Goal: Task Accomplishment & Management: Understand process/instructions

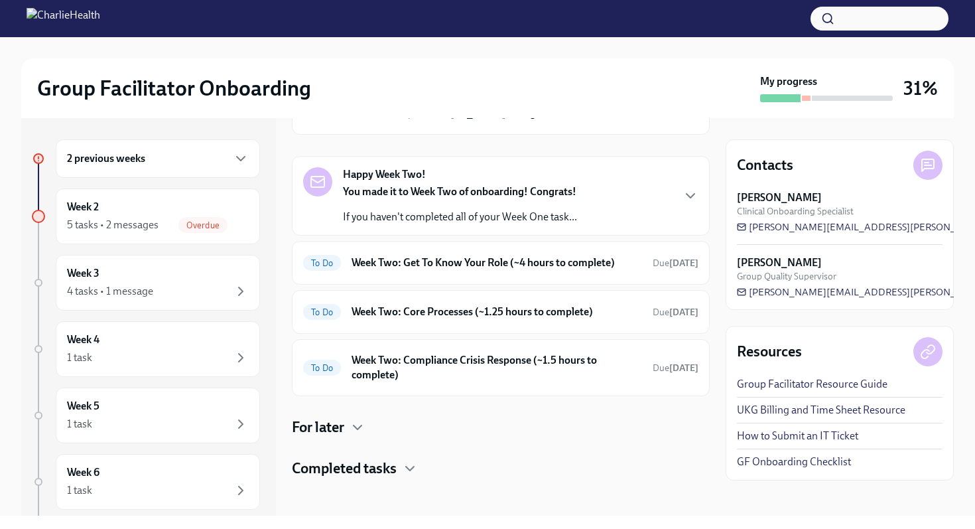
scroll to position [107, 0]
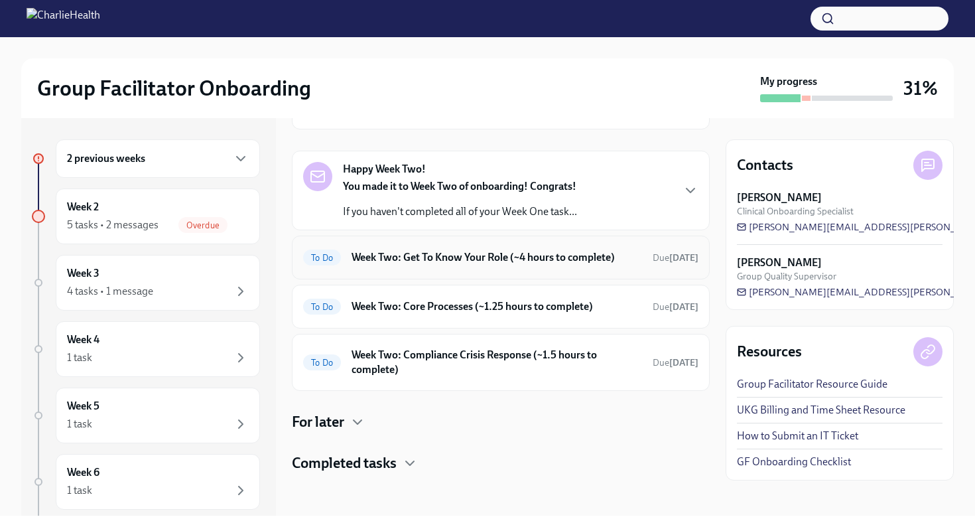
click at [451, 252] on h6 "Week Two: Get To Know Your Role (~4 hours to complete)" at bounding box center [497, 257] width 290 height 15
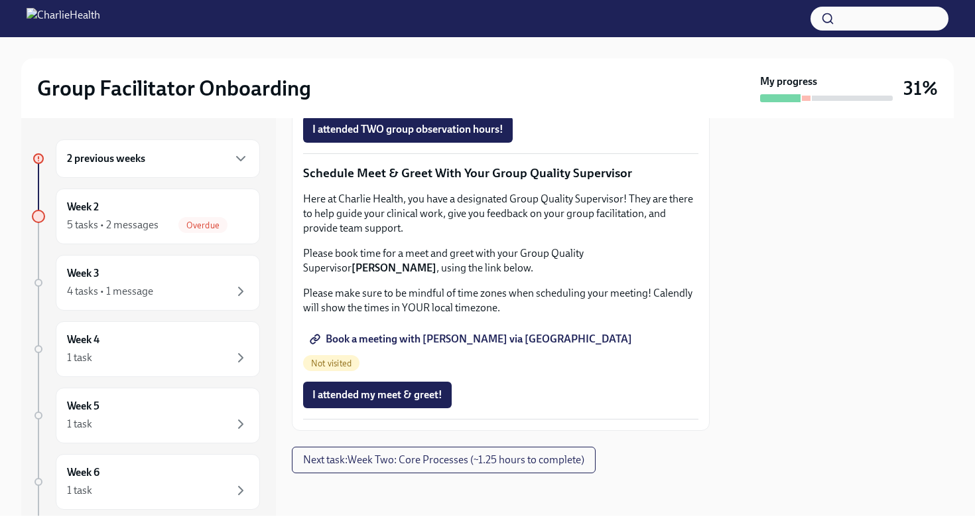
scroll to position [1107, 0]
click at [456, 136] on span "I attended TWO group observation hours!" at bounding box center [407, 129] width 191 height 13
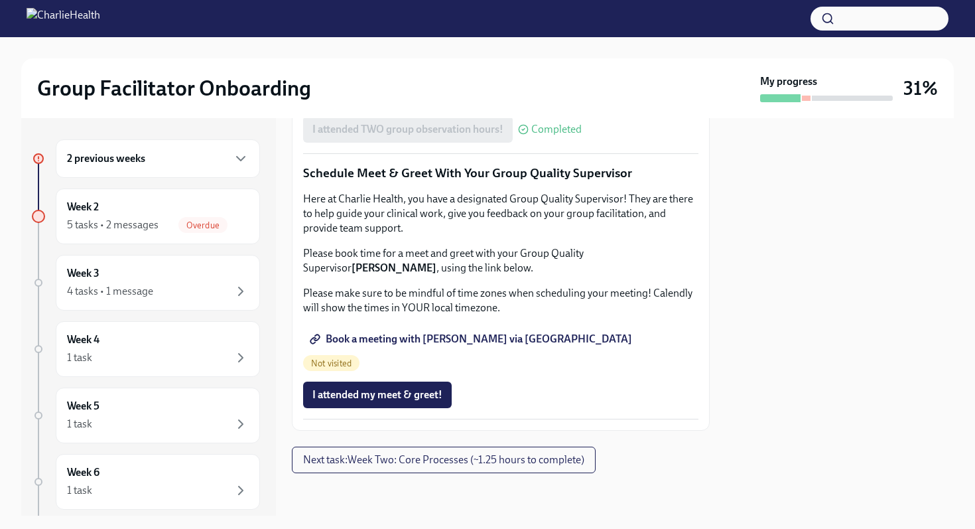
scroll to position [1289, 0]
click at [461, 346] on span "Book a meeting with [PERSON_NAME] via [GEOGRAPHIC_DATA]" at bounding box center [472, 338] width 320 height 13
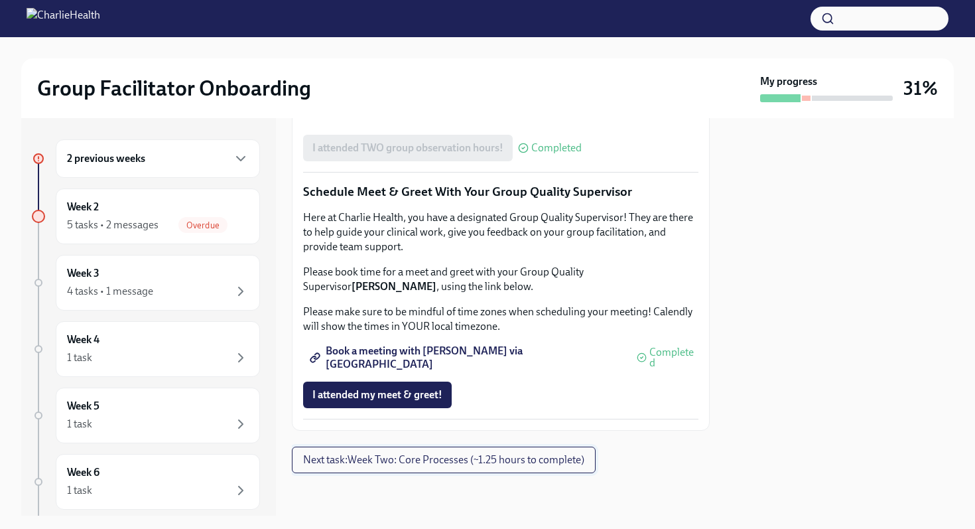
click at [442, 462] on span "Next task : Week Two: Core Processes (~1.25 hours to complete)" at bounding box center [443, 459] width 281 height 13
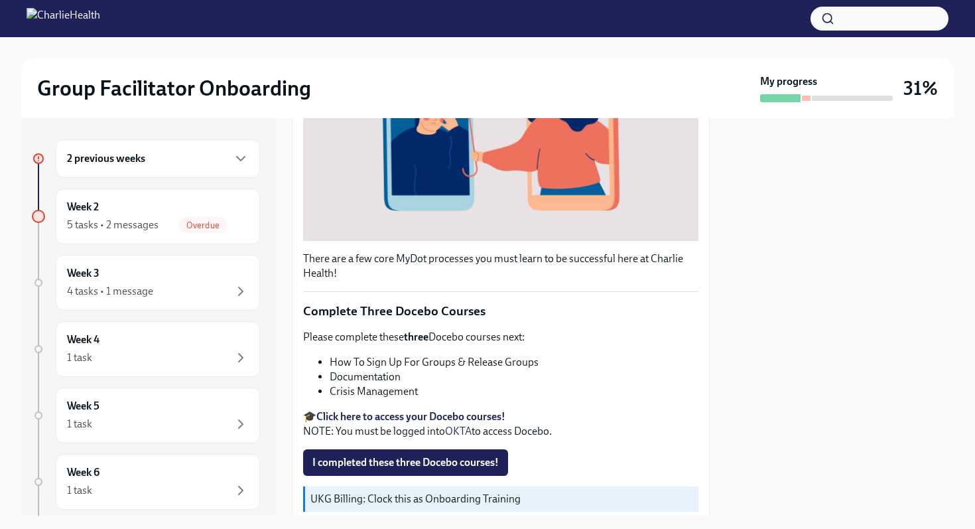
scroll to position [444, 0]
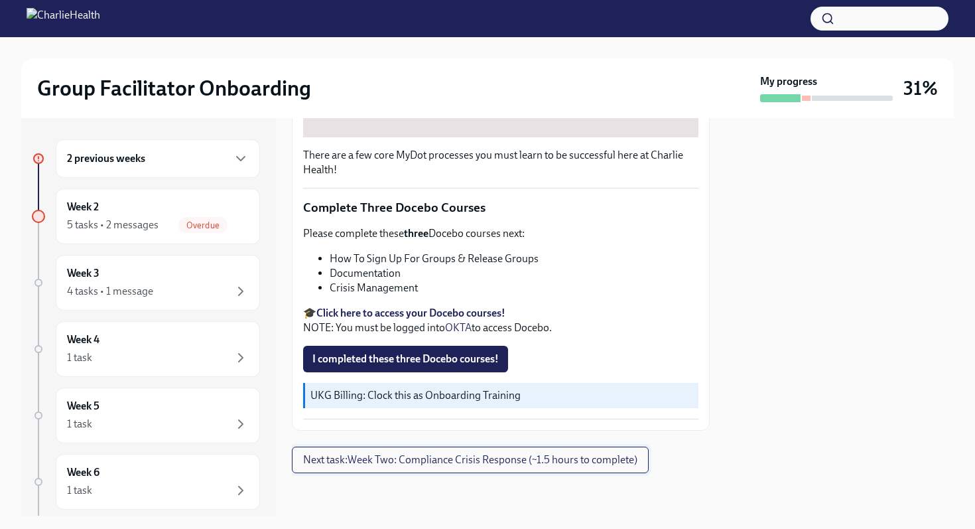
click at [428, 467] on button "Next task : Week Two: Compliance Crisis Response (~1.5 hours to complete)" at bounding box center [470, 459] width 357 height 27
